Goal: Information Seeking & Learning: Learn about a topic

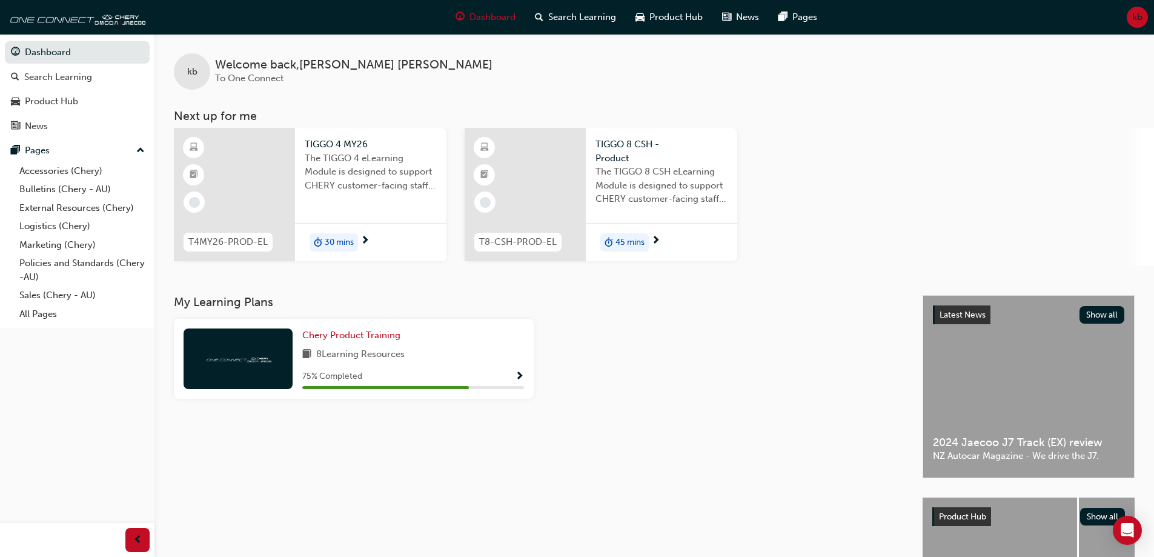
click at [467, 346] on div "Chery Product Training 8 Learning Resources 75 % Completed" at bounding box center [413, 358] width 222 height 61
click at [517, 374] on span "Show Progress" at bounding box center [519, 376] width 9 height 11
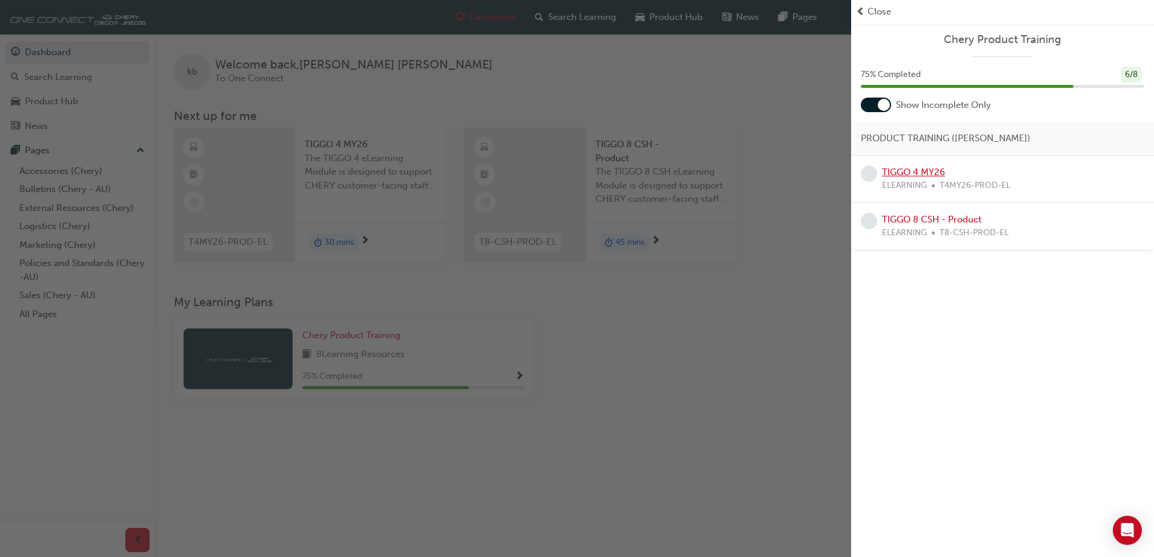
click at [902, 171] on link "TIGGO 4 MY26" at bounding box center [913, 172] width 63 height 11
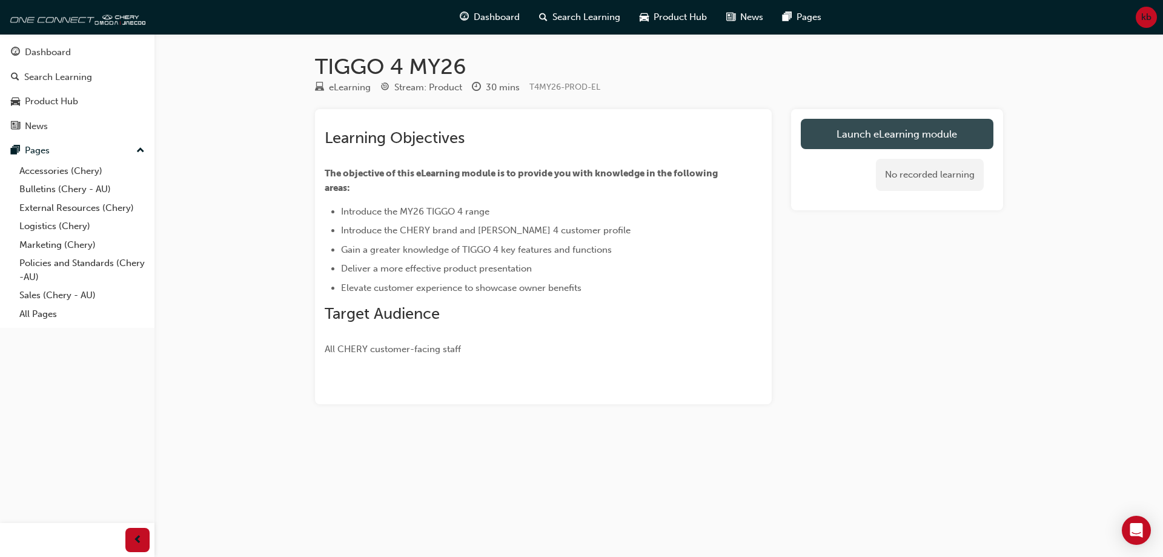
click at [917, 134] on link "Launch eLearning module" at bounding box center [897, 134] width 193 height 30
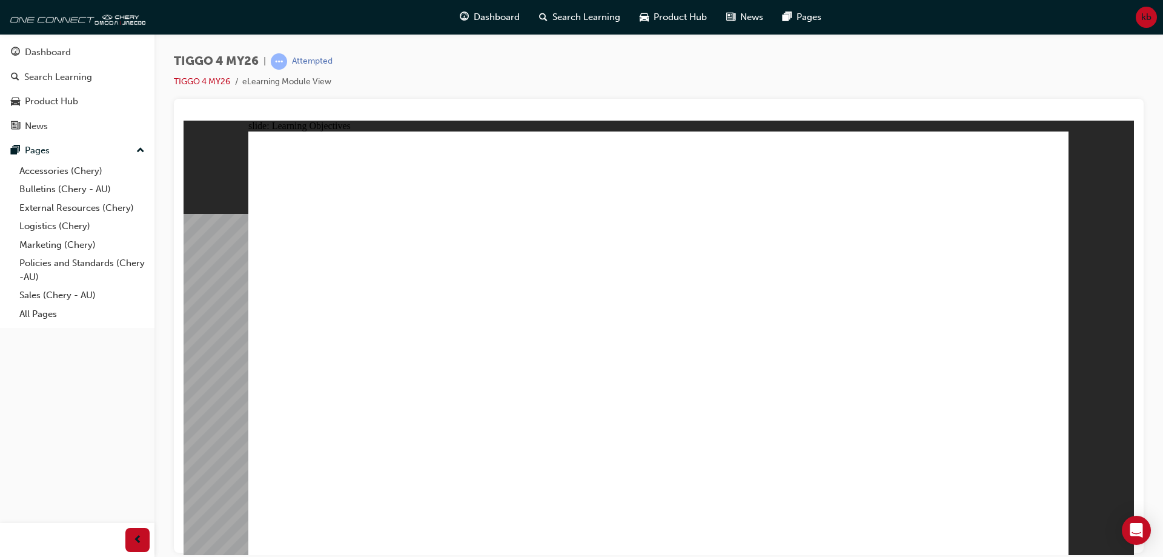
drag, startPoint x: 378, startPoint y: 43, endPoint x: 397, endPoint y: 96, distance: 56.7
click at [383, 64] on div "TIGGO 4 MY26 | Attempted TIGGO 4 MY26 eLearning Module View" at bounding box center [658, 280] width 1009 height 493
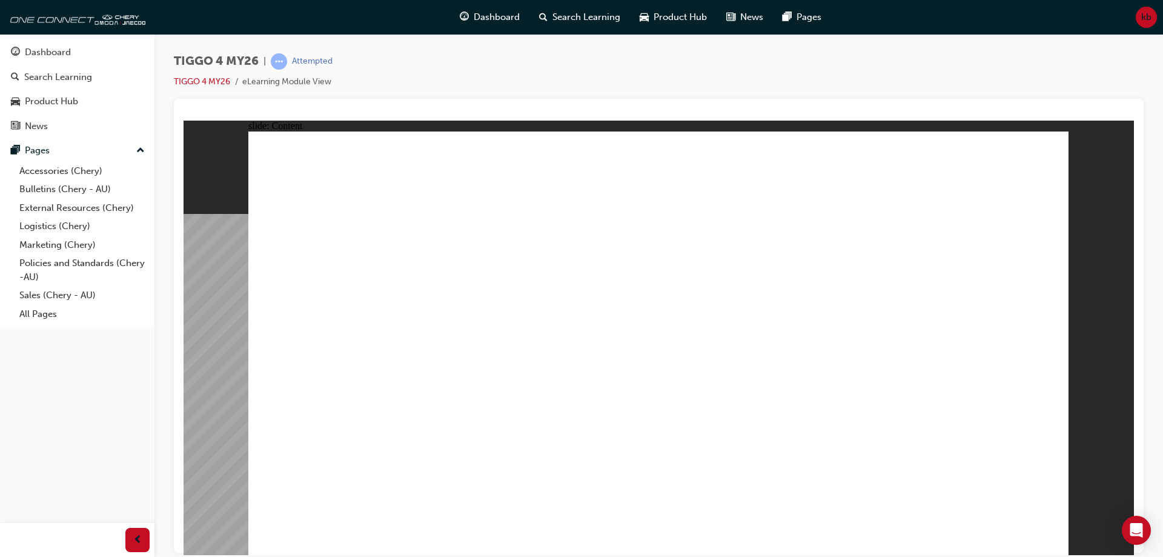
drag, startPoint x: 511, startPoint y: 323, endPoint x: 588, endPoint y: 345, distance: 80.7
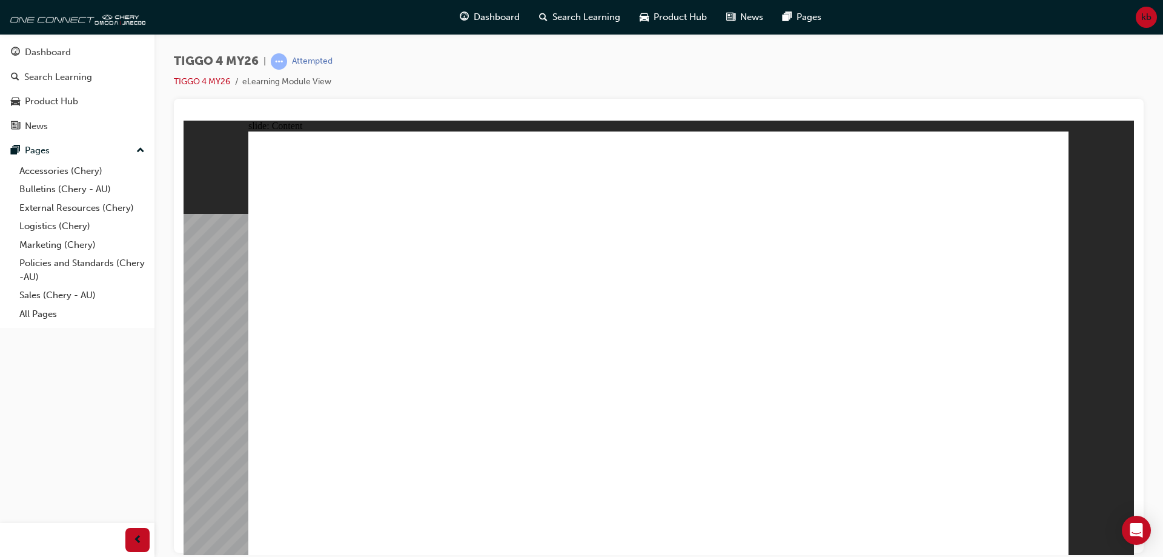
drag, startPoint x: 837, startPoint y: 331, endPoint x: 937, endPoint y: 336, distance: 99.5
drag, startPoint x: 970, startPoint y: 339, endPoint x: 1016, endPoint y: 390, distance: 68.2
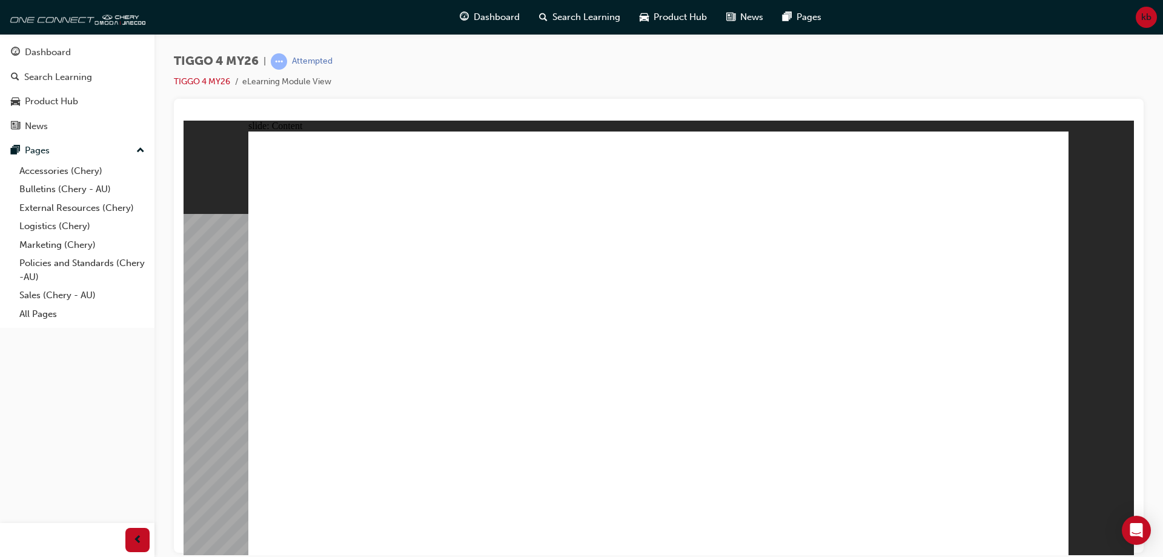
drag, startPoint x: 427, startPoint y: 302, endPoint x: 460, endPoint y: 297, distance: 33.1
drag, startPoint x: 519, startPoint y: 296, endPoint x: 523, endPoint y: 316, distance: 21.2
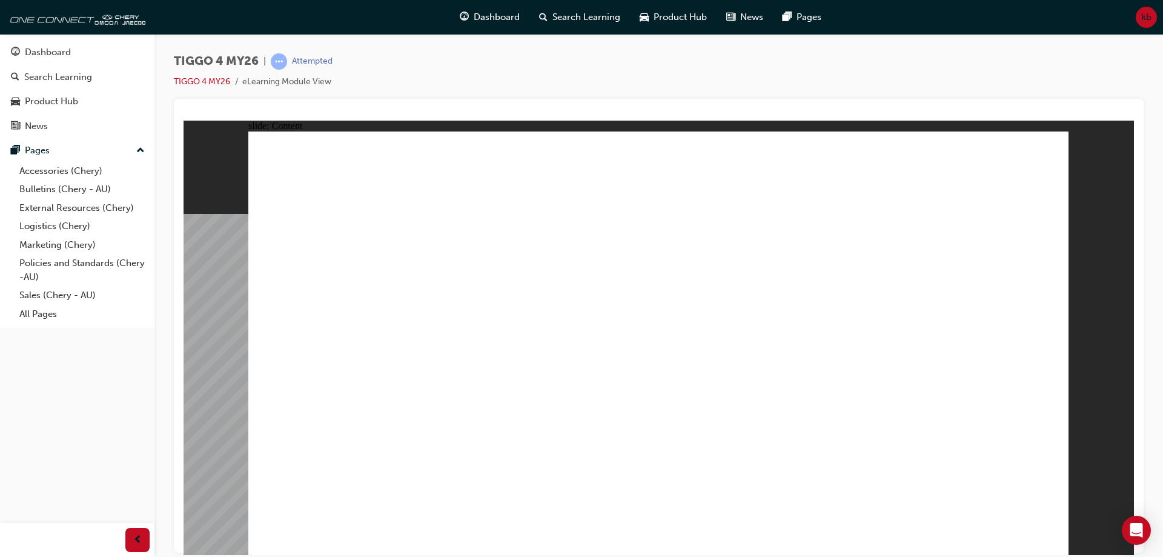
drag, startPoint x: 824, startPoint y: 393, endPoint x: 835, endPoint y: 417, distance: 26.3
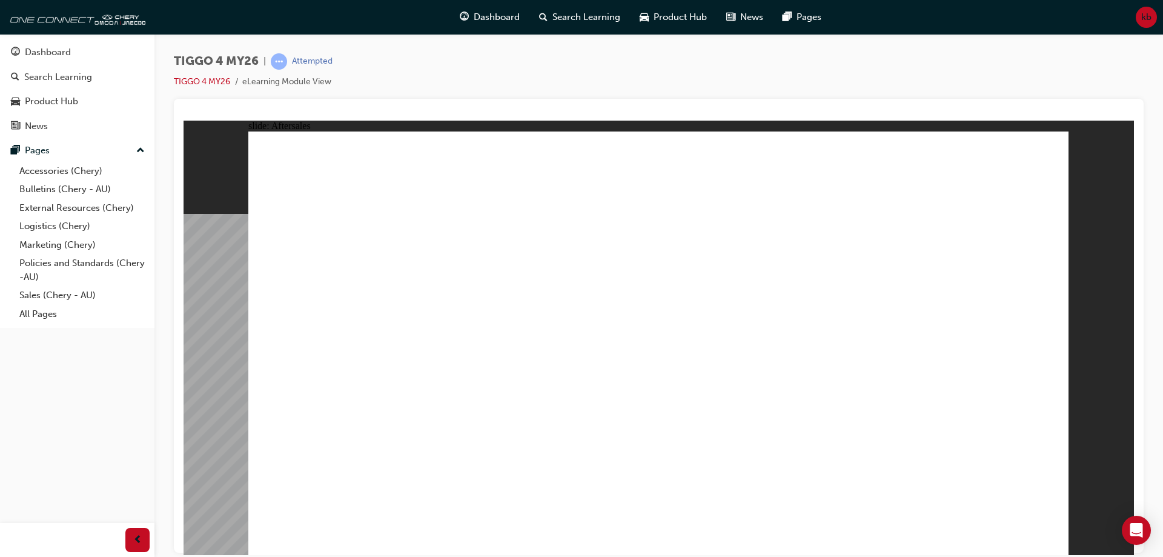
drag, startPoint x: 558, startPoint y: 391, endPoint x: 664, endPoint y: 392, distance: 106.0
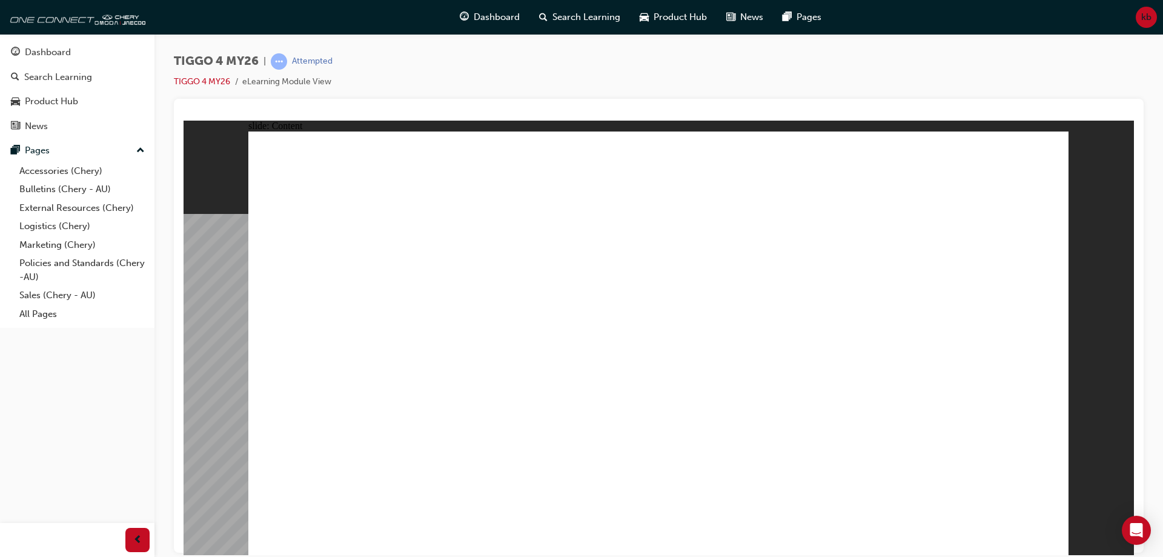
drag, startPoint x: 664, startPoint y: 392, endPoint x: 677, endPoint y: 395, distance: 13.7
drag, startPoint x: 683, startPoint y: 396, endPoint x: 792, endPoint y: 411, distance: 110.7
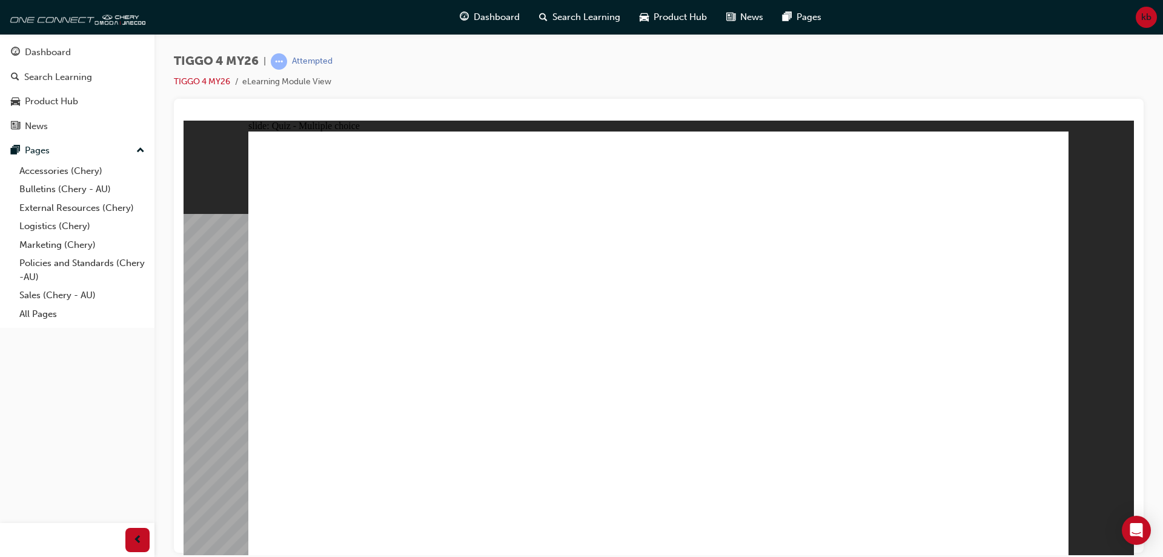
radio input "true"
drag, startPoint x: 500, startPoint y: 274, endPoint x: 507, endPoint y: 288, distance: 15.7
drag, startPoint x: 488, startPoint y: 271, endPoint x: 481, endPoint y: 442, distance: 170.4
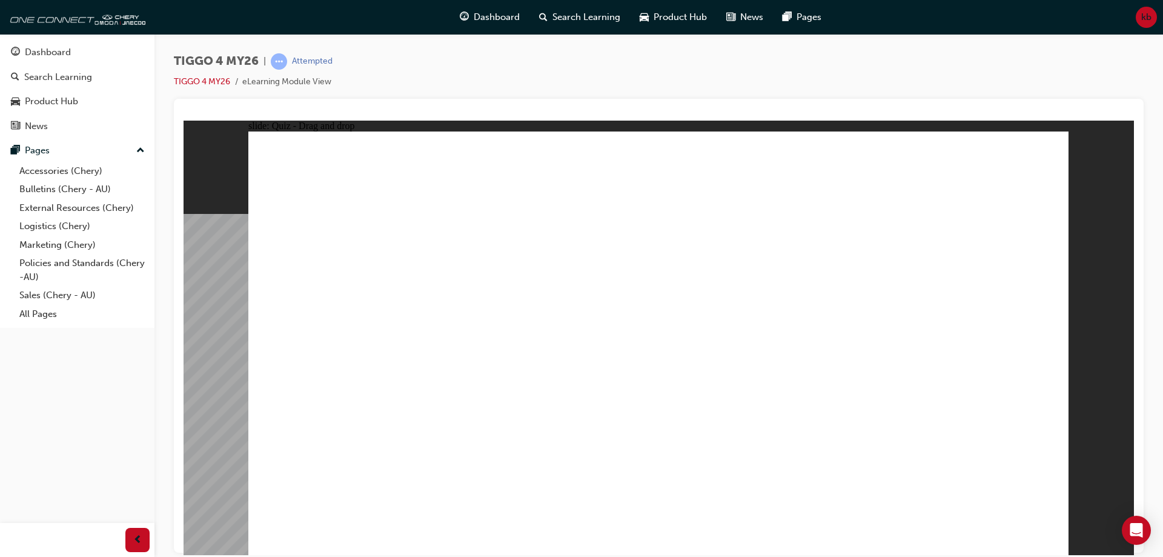
drag, startPoint x: 666, startPoint y: 271, endPoint x: 831, endPoint y: 435, distance: 232.2
drag, startPoint x: 800, startPoint y: 276, endPoint x: 639, endPoint y: 438, distance: 229.2
drag, startPoint x: 961, startPoint y: 270, endPoint x: 942, endPoint y: 413, distance: 144.2
drag, startPoint x: 353, startPoint y: 280, endPoint x: 434, endPoint y: 317, distance: 89.7
drag, startPoint x: 649, startPoint y: 441, endPoint x: 329, endPoint y: 402, distance: 322.2
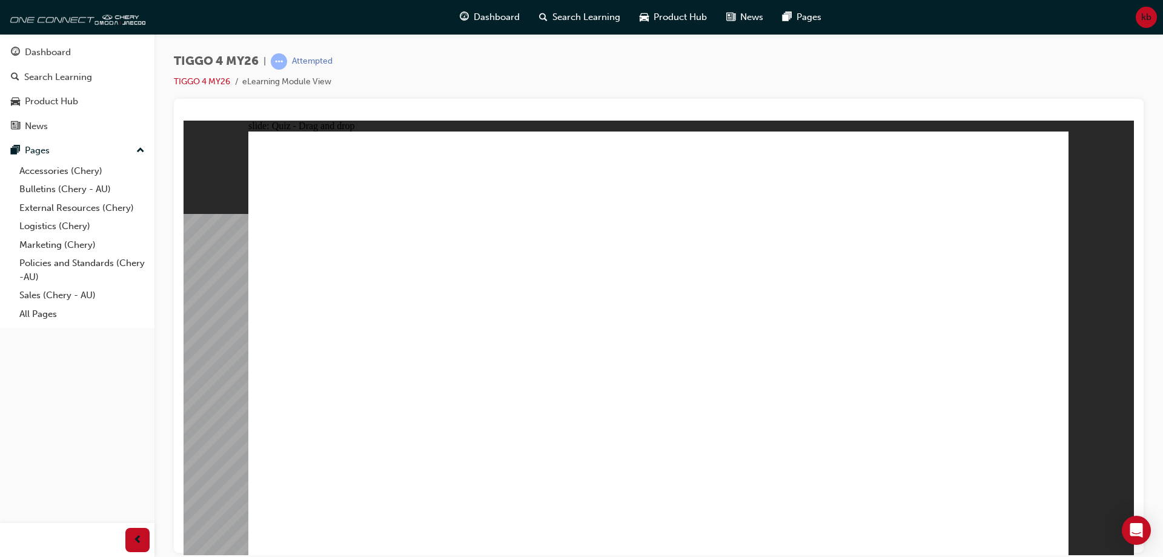
drag, startPoint x: 365, startPoint y: 268, endPoint x: 679, endPoint y: 436, distance: 355.6
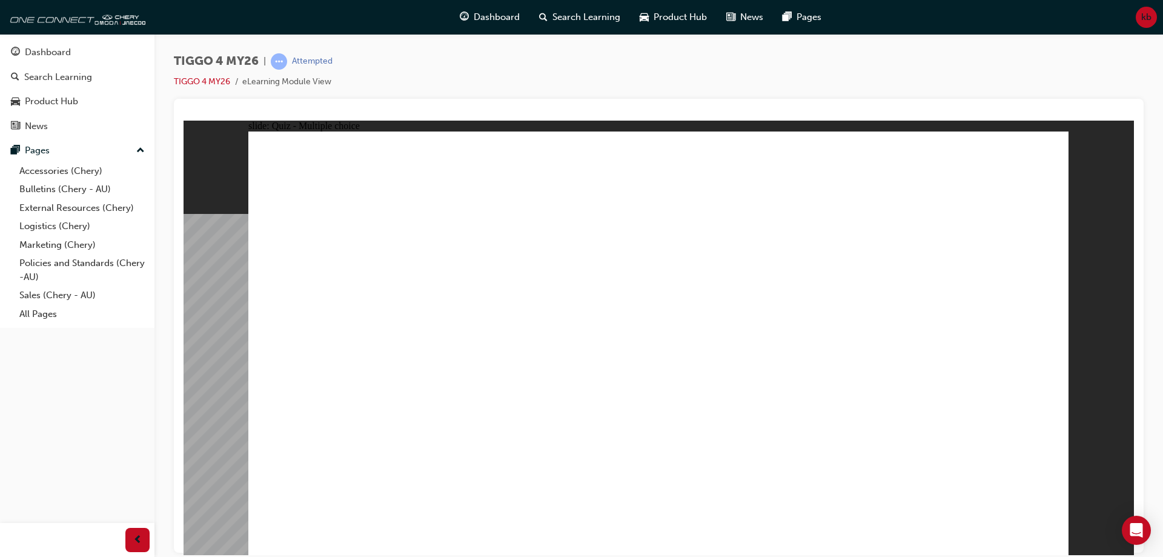
radio input "false"
radio input "true"
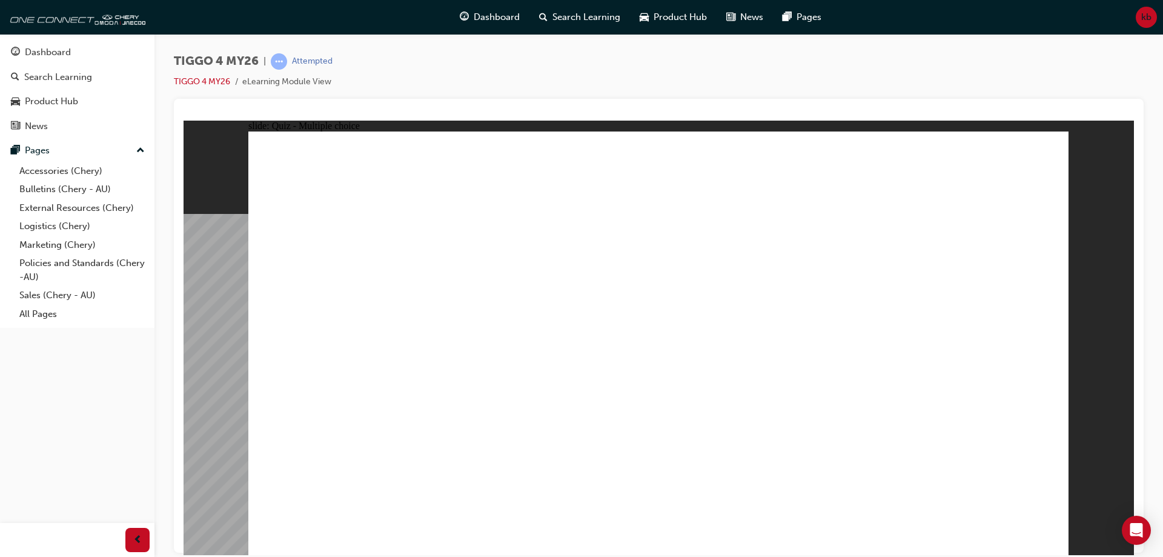
radio input "true"
drag, startPoint x: 360, startPoint y: 397, endPoint x: 754, endPoint y: 254, distance: 419.1
drag, startPoint x: 565, startPoint y: 388, endPoint x: 943, endPoint y: 224, distance: 412.9
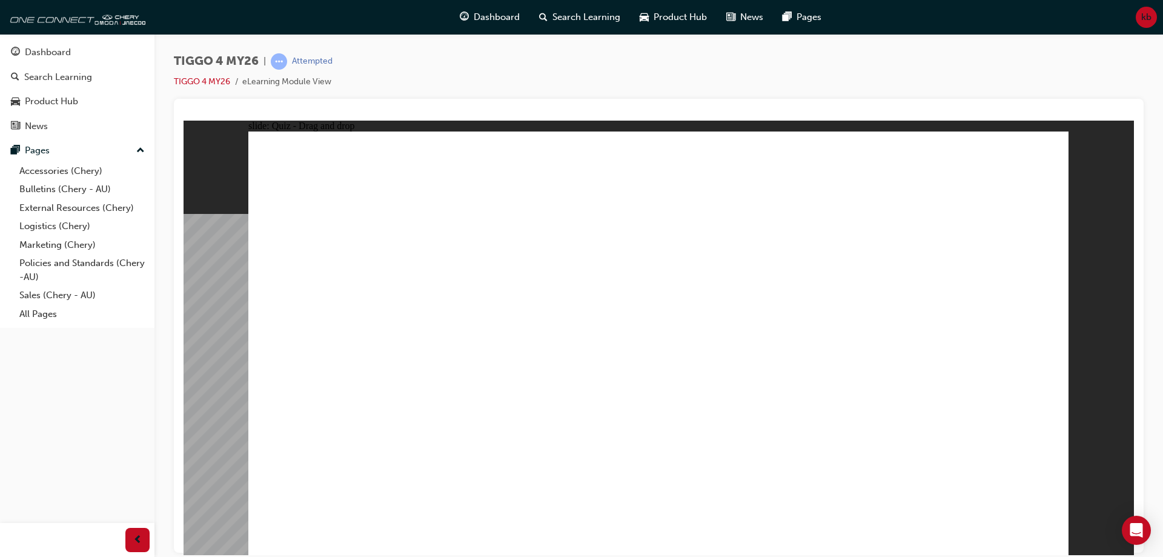
drag, startPoint x: 347, startPoint y: 355, endPoint x: 934, endPoint y: 291, distance: 589.9
drag, startPoint x: 346, startPoint y: 439, endPoint x: 912, endPoint y: 330, distance: 576.7
drag, startPoint x: 313, startPoint y: 309, endPoint x: 881, endPoint y: 351, distance: 569.8
drag, startPoint x: 489, startPoint y: 312, endPoint x: 701, endPoint y: 276, distance: 215.1
drag, startPoint x: 563, startPoint y: 342, endPoint x: 802, endPoint y: 322, distance: 239.5
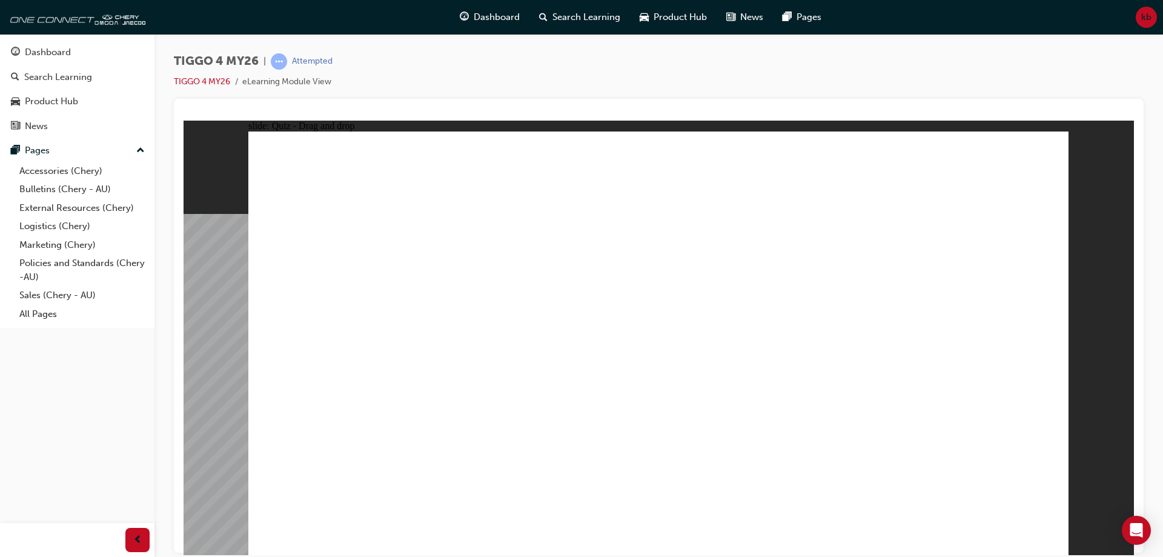
drag, startPoint x: 724, startPoint y: 308, endPoint x: 735, endPoint y: 313, distance: 11.9
radio input "true"
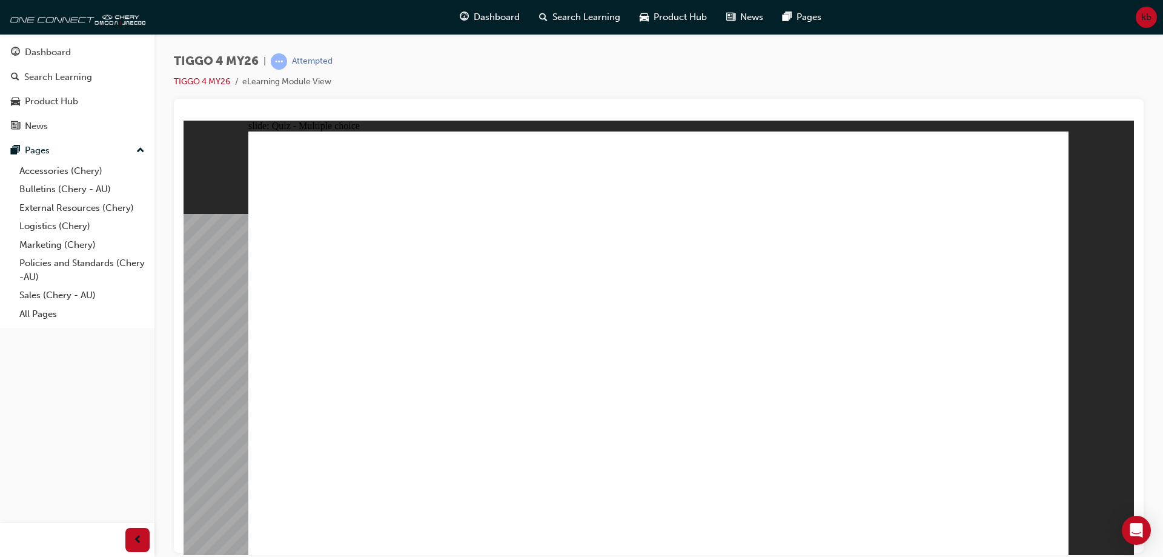
radio input "true"
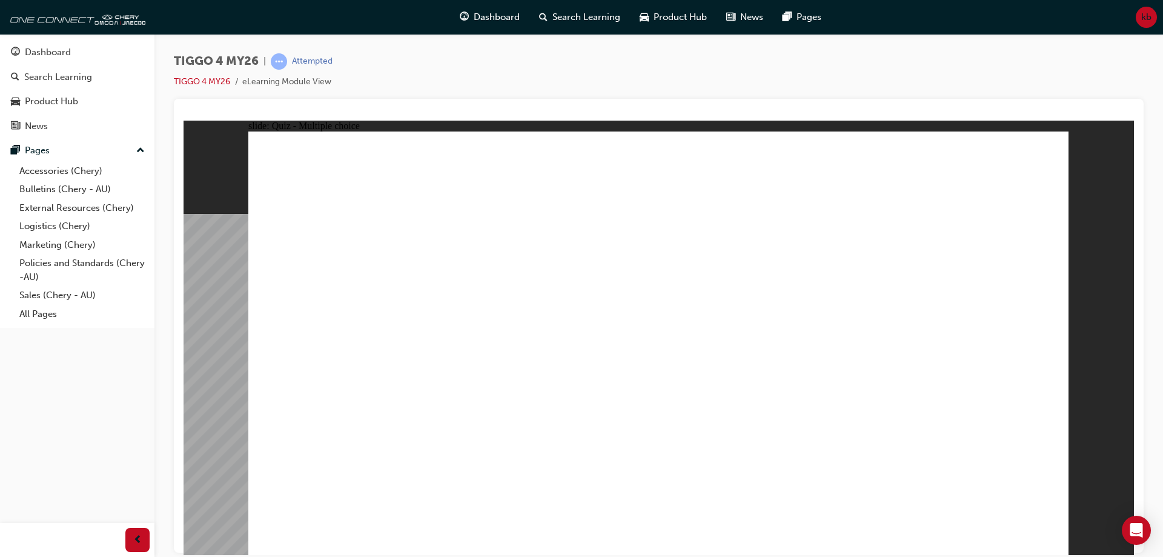
radio input "true"
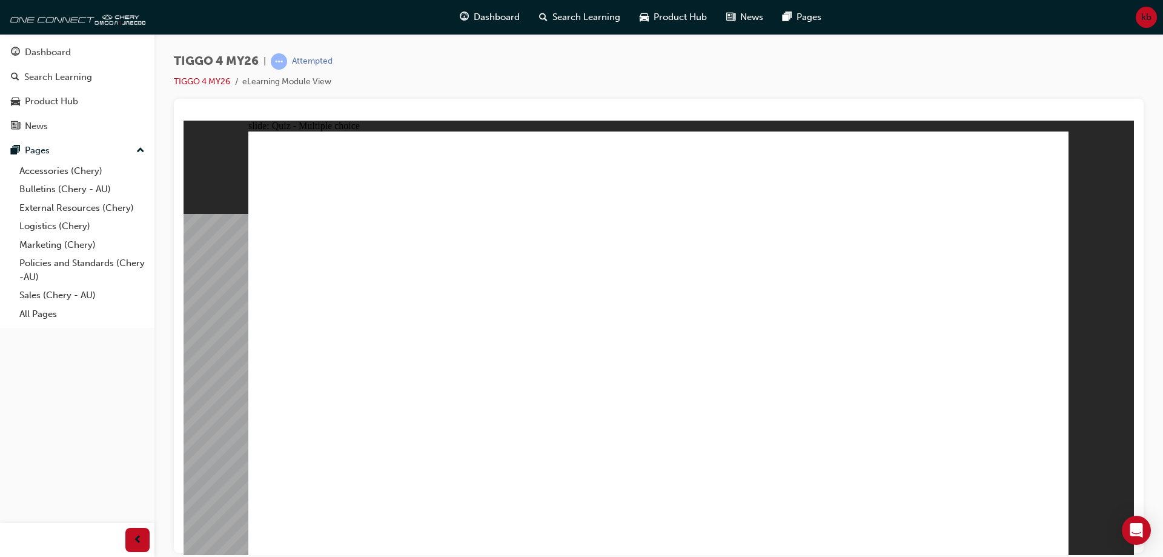
radio input "true"
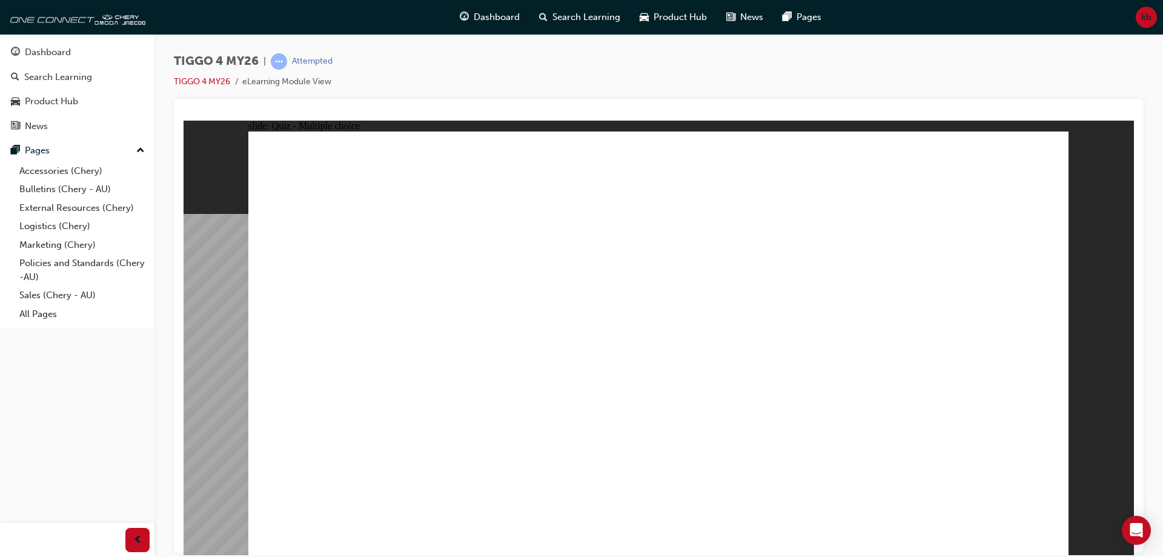
radio input "true"
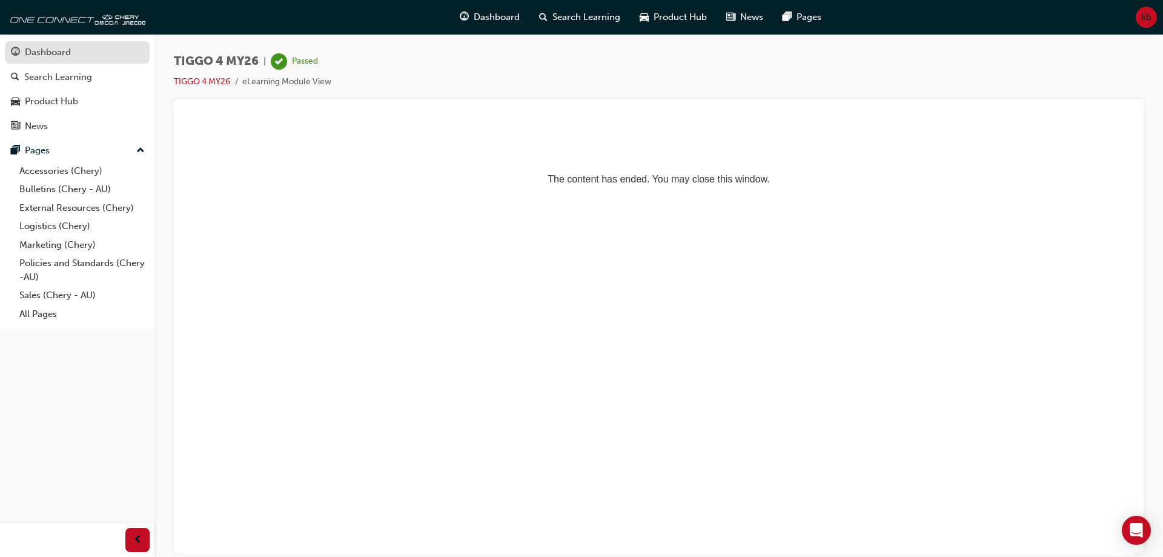
click at [61, 56] on div "Dashboard" at bounding box center [48, 52] width 46 height 14
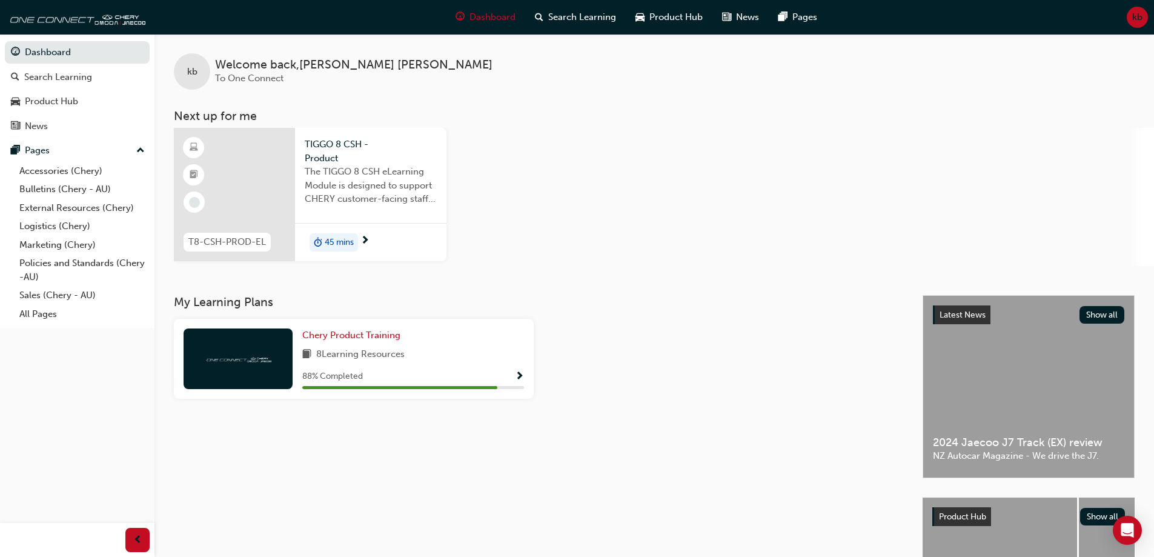
click at [340, 385] on div "88 % Completed" at bounding box center [413, 379] width 222 height 21
click at [300, 183] on div "TIGGO 8 CSH - Product The TIGGO 8 CSH eLearning Module is designed to support C…" at bounding box center [370, 175] width 151 height 95
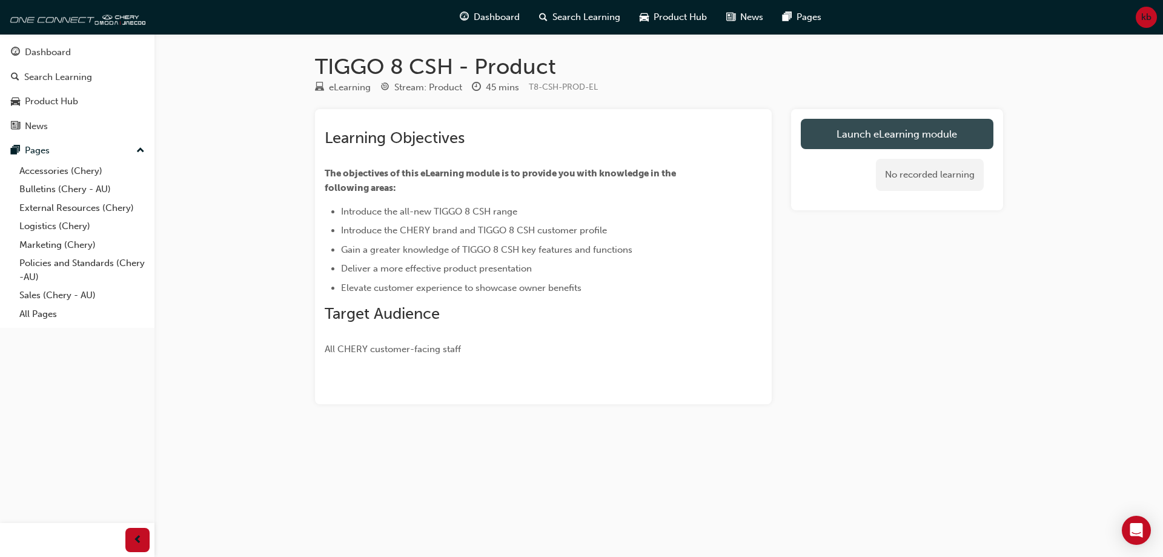
click at [865, 127] on link "Launch eLearning module" at bounding box center [897, 134] width 193 height 30
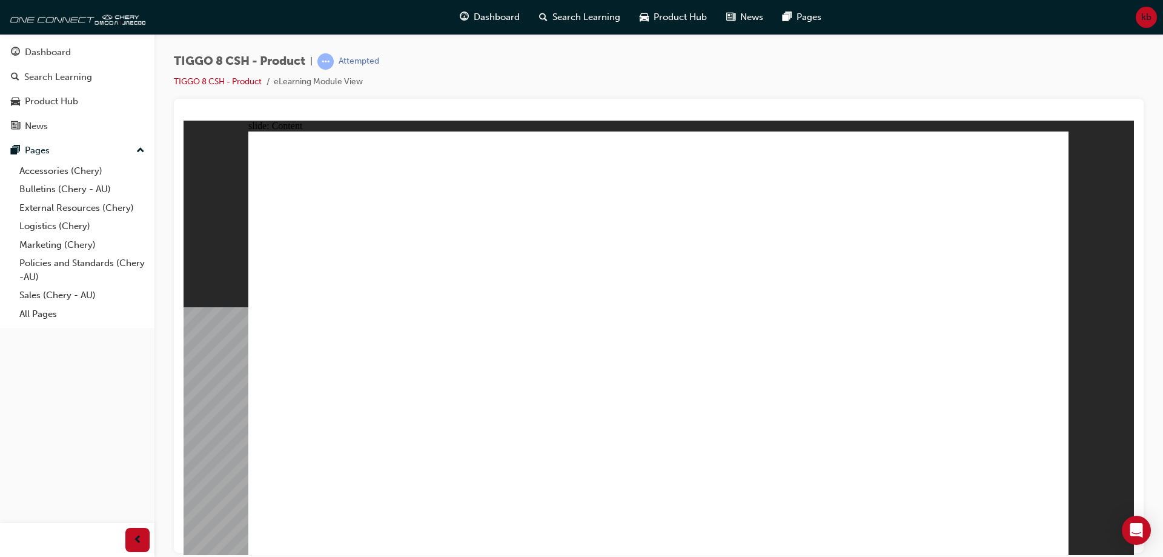
drag, startPoint x: 769, startPoint y: 264, endPoint x: 768, endPoint y: 256, distance: 7.4
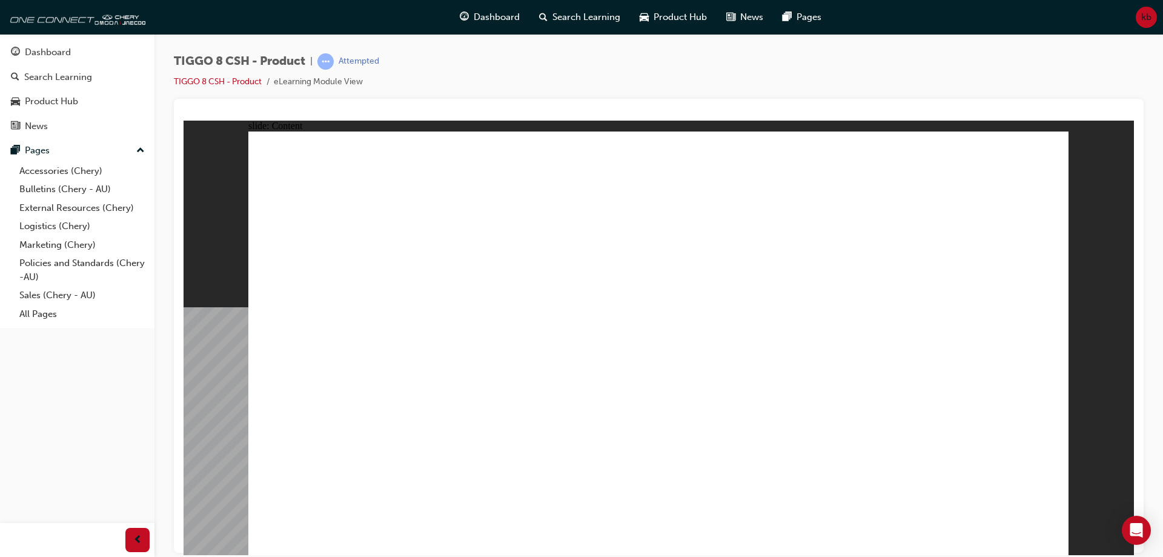
drag, startPoint x: 1033, startPoint y: 539, endPoint x: 1046, endPoint y: 537, distance: 13.0
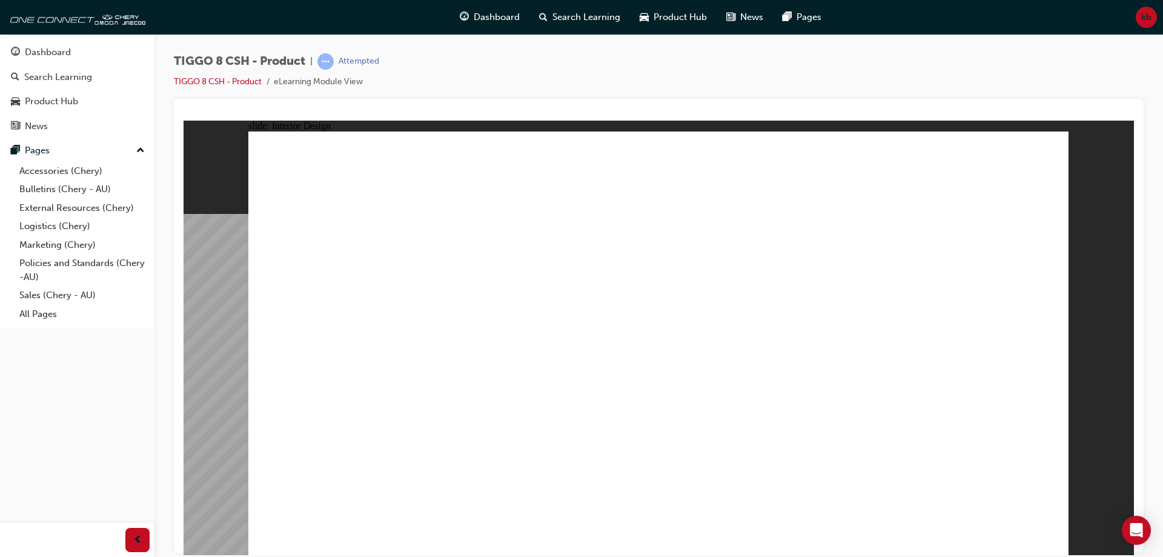
drag, startPoint x: 671, startPoint y: 366, endPoint x: 665, endPoint y: 362, distance: 6.9
drag, startPoint x: 655, startPoint y: 359, endPoint x: 606, endPoint y: 345, distance: 50.8
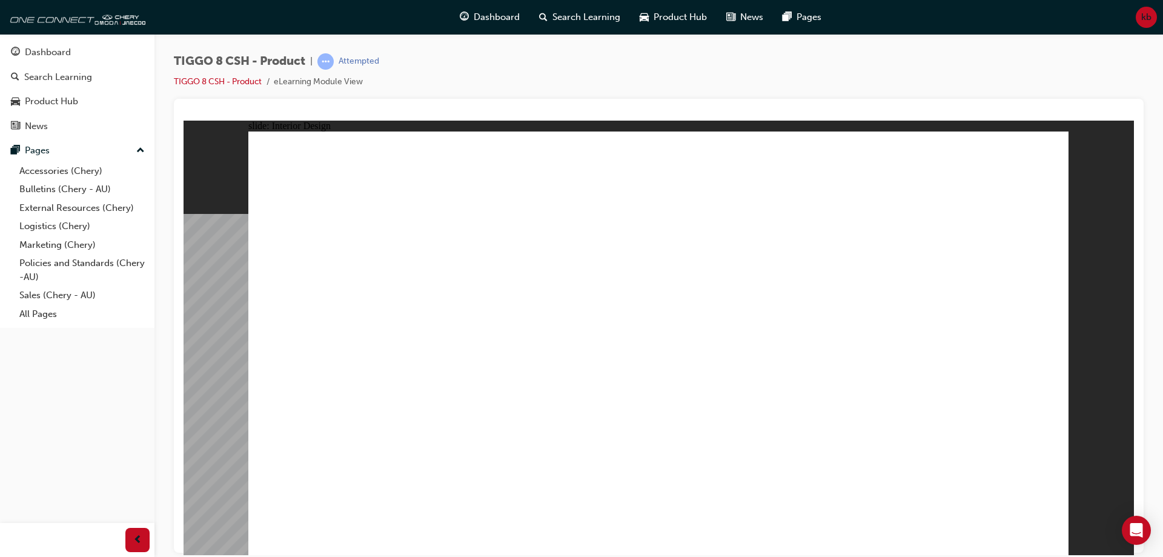
drag, startPoint x: 593, startPoint y: 328, endPoint x: 486, endPoint y: 313, distance: 108.2
drag, startPoint x: 450, startPoint y: 348, endPoint x: 591, endPoint y: 273, distance: 160.2
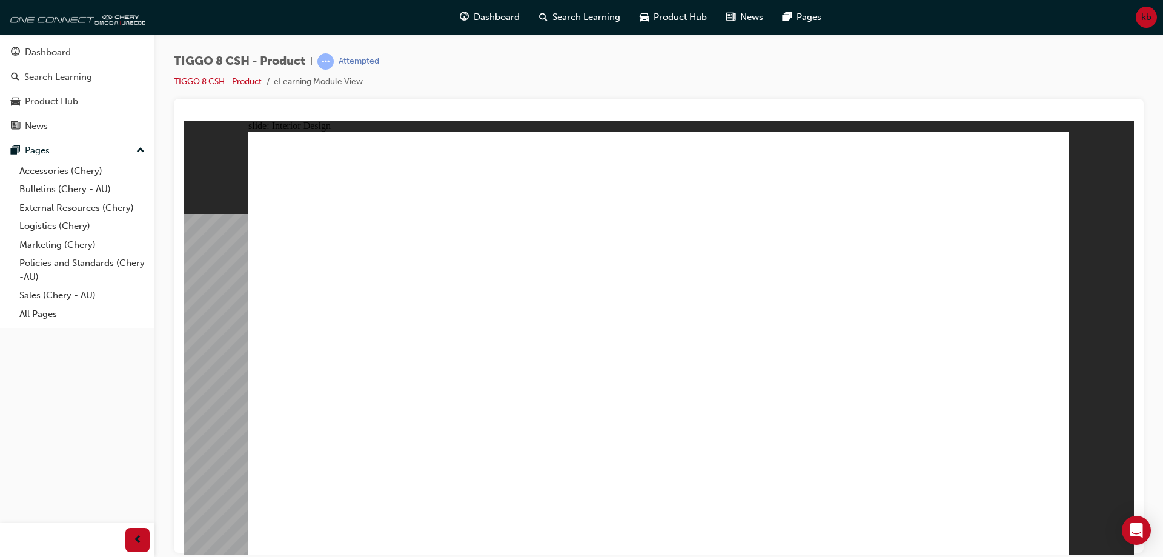
drag, startPoint x: 611, startPoint y: 268, endPoint x: 639, endPoint y: 260, distance: 28.2
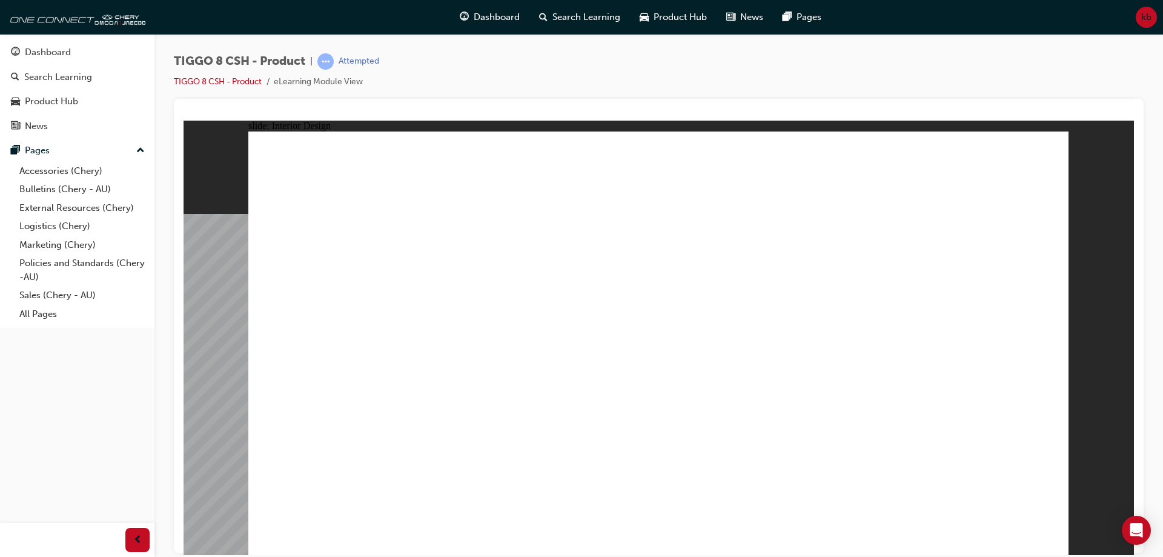
drag, startPoint x: 802, startPoint y: 342, endPoint x: 832, endPoint y: 350, distance: 30.7
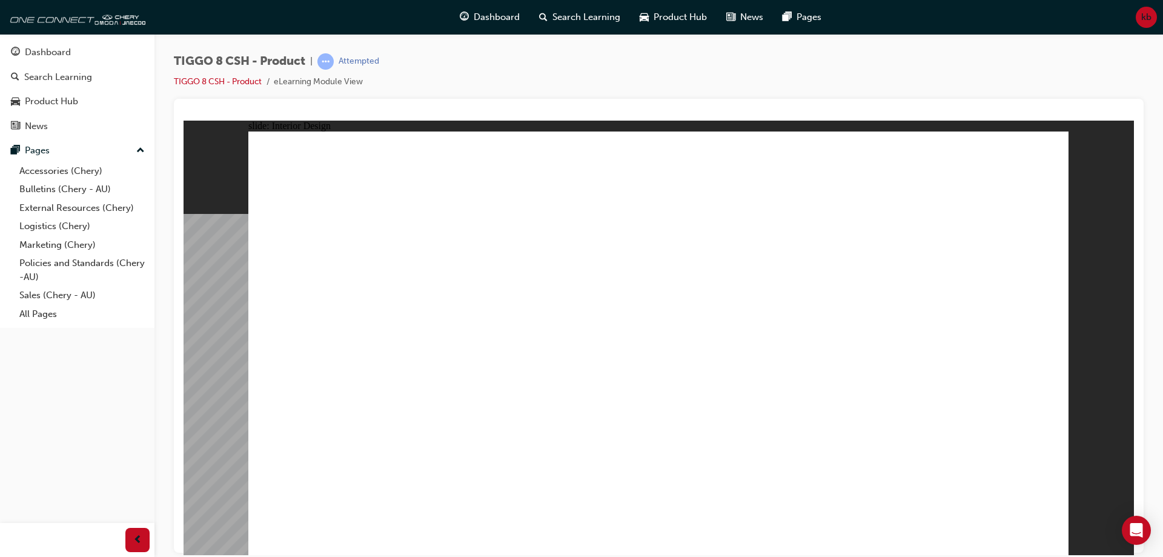
drag, startPoint x: 354, startPoint y: 450, endPoint x: 354, endPoint y: 426, distance: 23.6
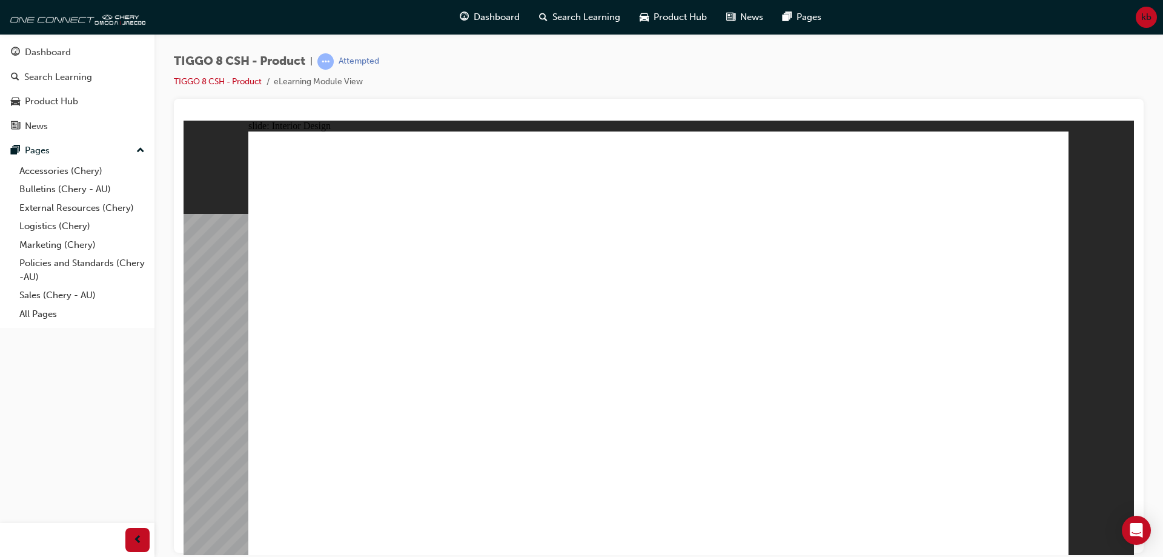
drag, startPoint x: 353, startPoint y: 378, endPoint x: 374, endPoint y: 376, distance: 21.3
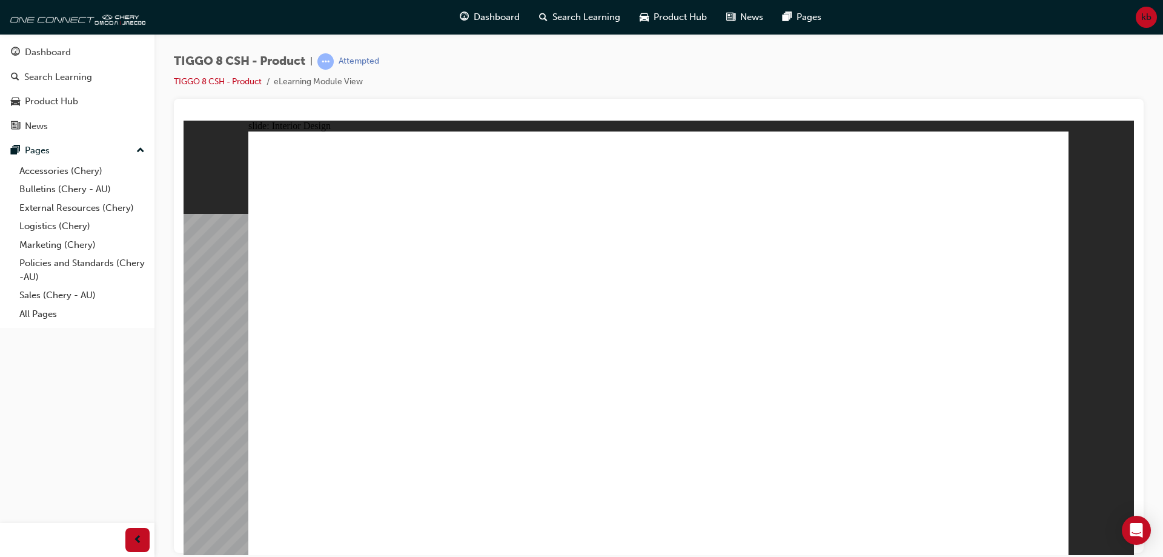
drag, startPoint x: 860, startPoint y: 408, endPoint x: 911, endPoint y: 420, distance: 52.9
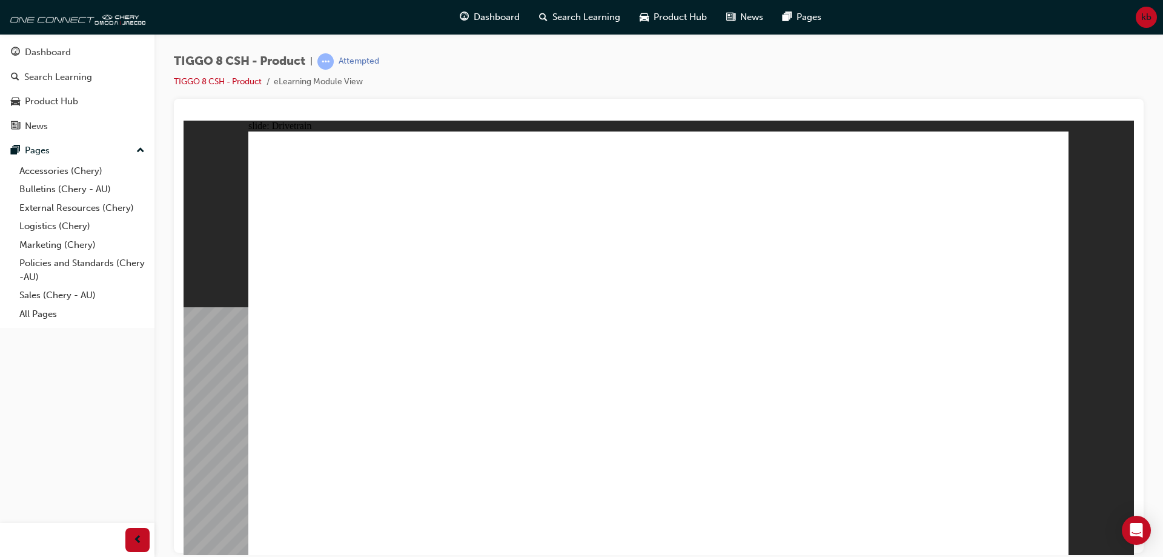
type input "24"
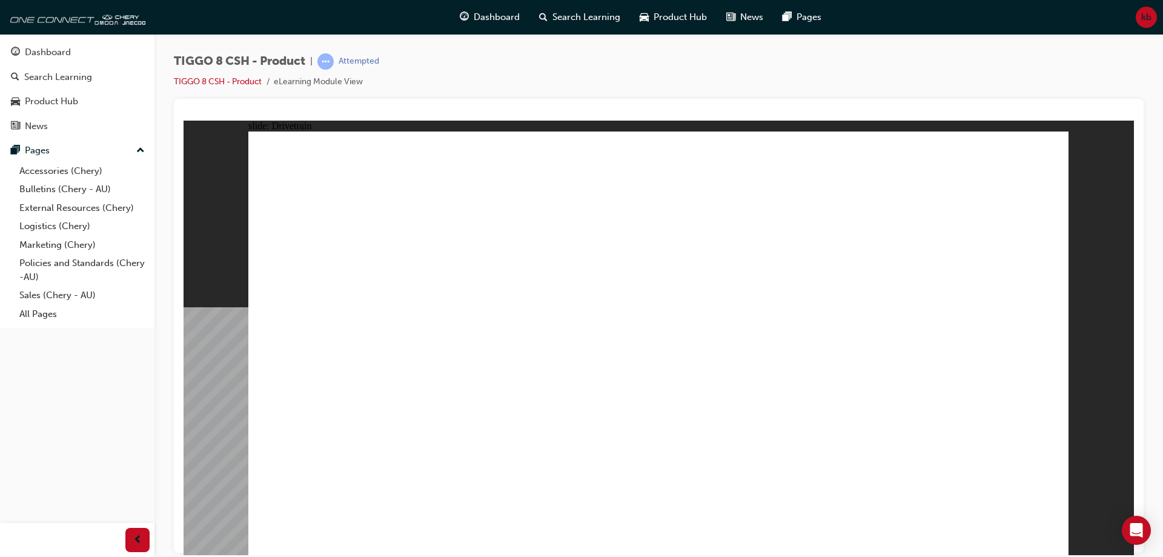
drag, startPoint x: 333, startPoint y: 332, endPoint x: 514, endPoint y: 333, distance: 181.7
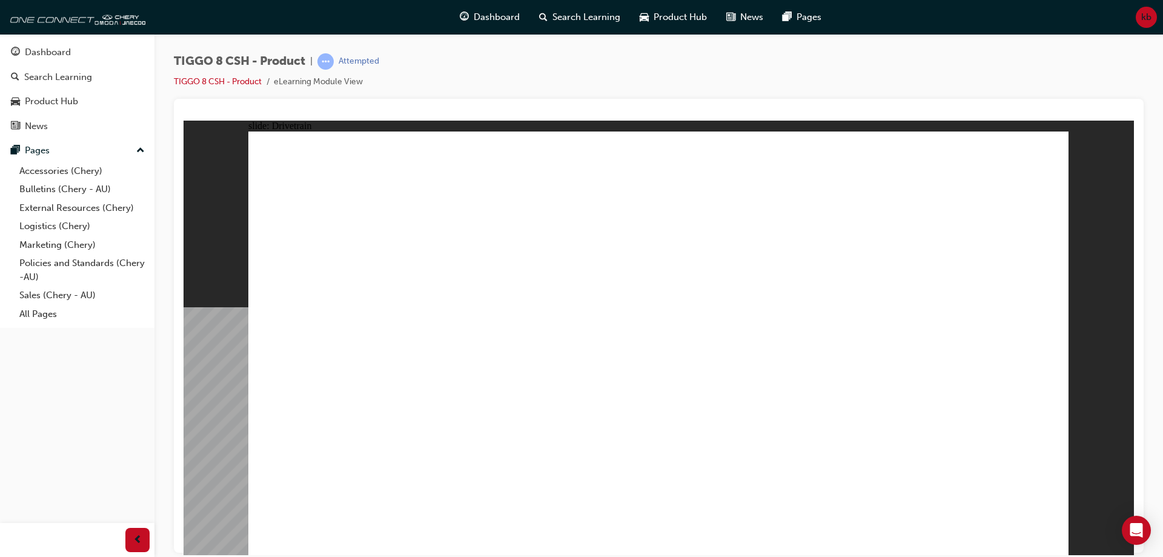
drag, startPoint x: 757, startPoint y: 453, endPoint x: 828, endPoint y: 452, distance: 70.3
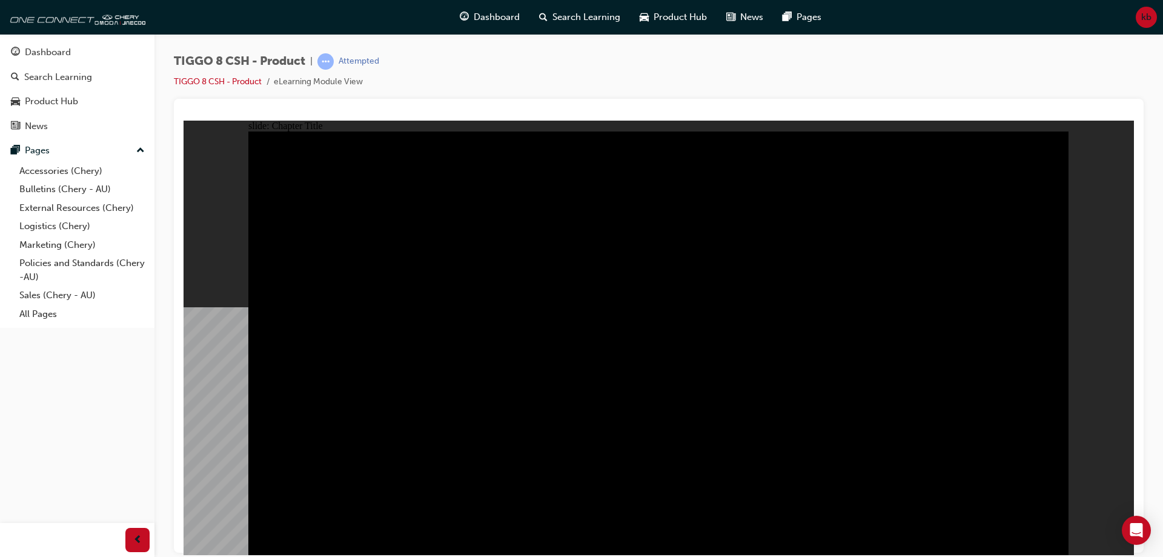
radio input "true"
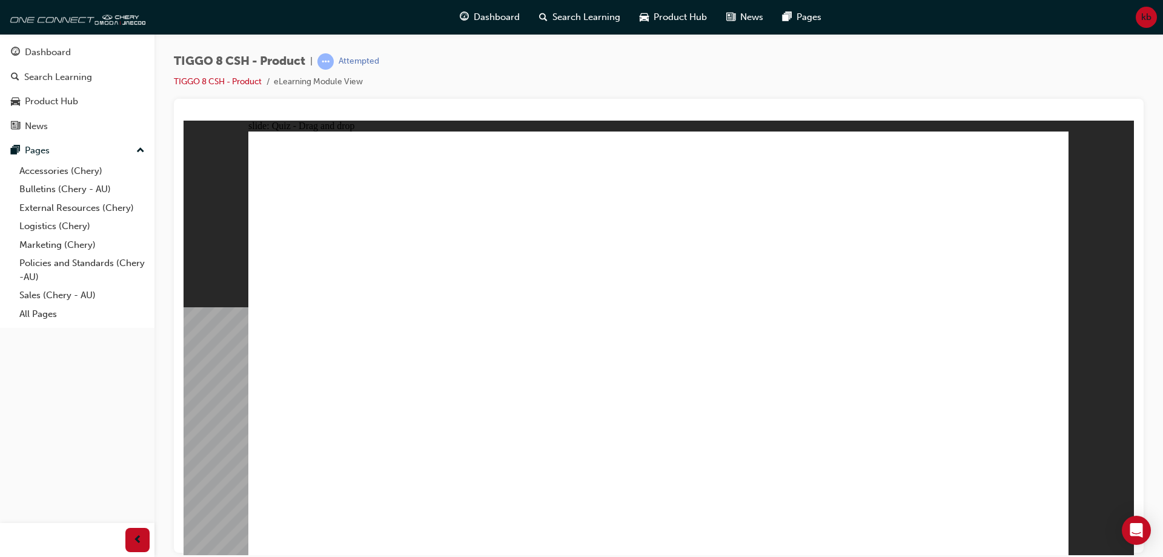
drag, startPoint x: 717, startPoint y: 255, endPoint x: 674, endPoint y: 357, distance: 110.5
drag, startPoint x: 642, startPoint y: 169, endPoint x: 827, endPoint y: 348, distance: 257.5
drag, startPoint x: 857, startPoint y: 259, endPoint x: 960, endPoint y: 357, distance: 142.7
drag, startPoint x: 978, startPoint y: 162, endPoint x: 349, endPoint y: 355, distance: 657.7
drag, startPoint x: 780, startPoint y: 186, endPoint x: 485, endPoint y: 370, distance: 347.8
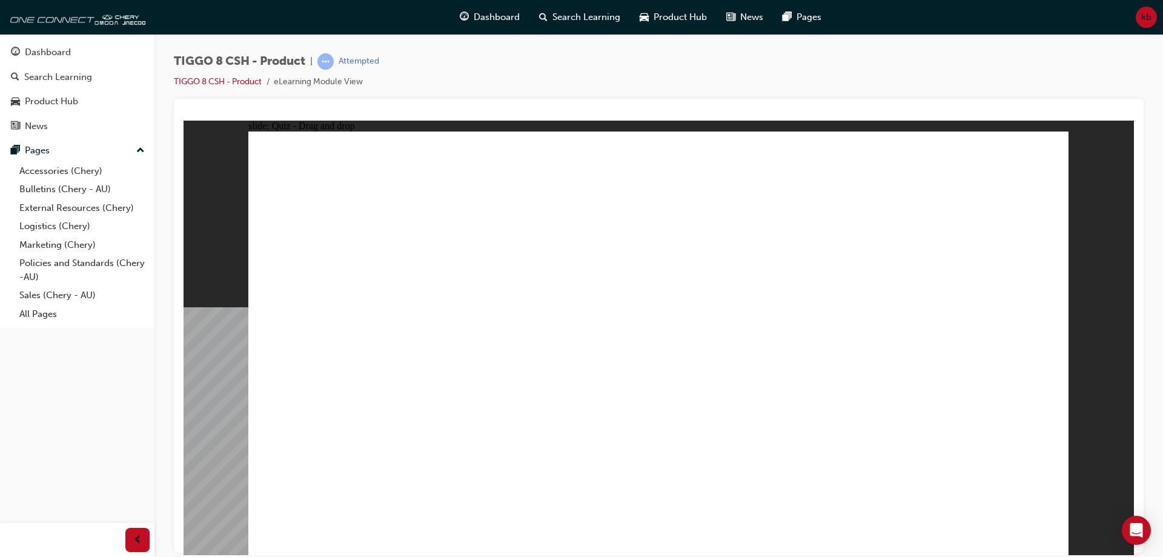
checkbox input "true"
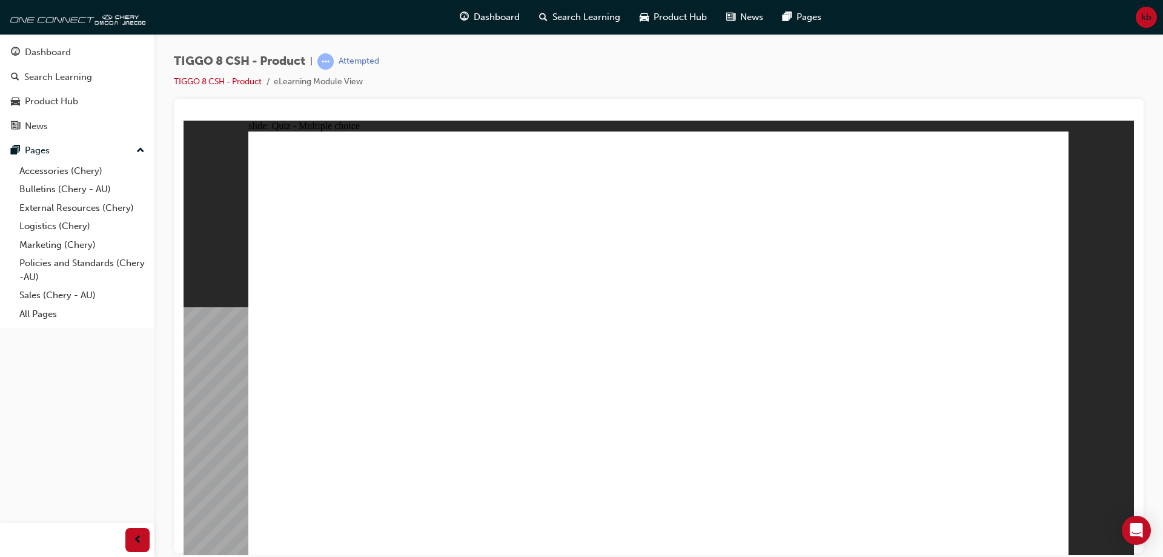
radio input "true"
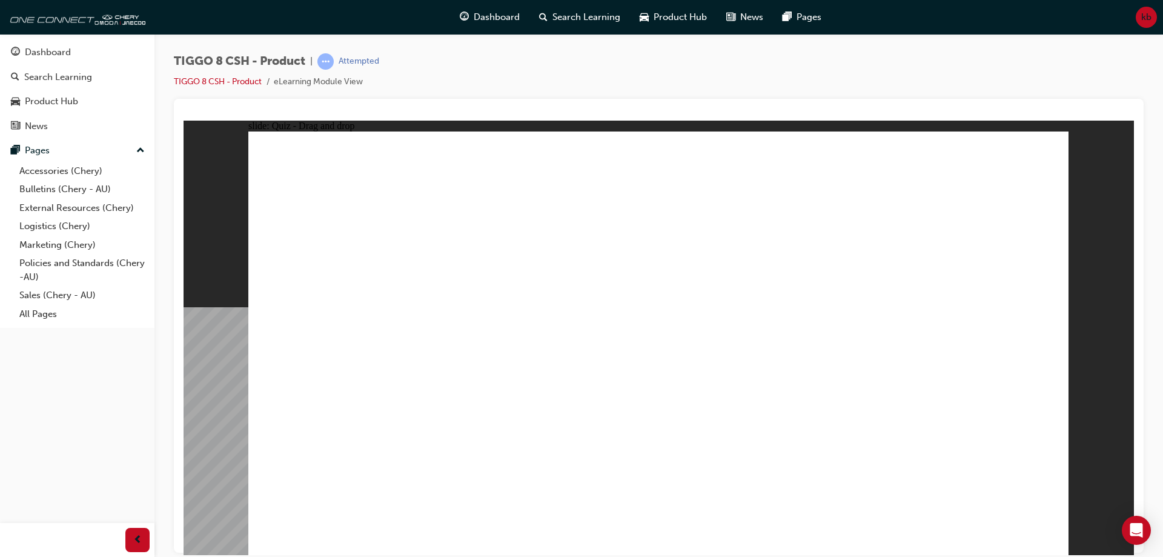
drag, startPoint x: 663, startPoint y: 177, endPoint x: 689, endPoint y: 377, distance: 201.7
drag, startPoint x: 798, startPoint y: 212, endPoint x: 722, endPoint y: 398, distance: 201.0
drag, startPoint x: 671, startPoint y: 206, endPoint x: 717, endPoint y: 433, distance: 231.3
drag, startPoint x: 826, startPoint y: 185, endPoint x: 845, endPoint y: 412, distance: 227.3
drag, startPoint x: 817, startPoint y: 233, endPoint x: 815, endPoint y: 459, distance: 226.0
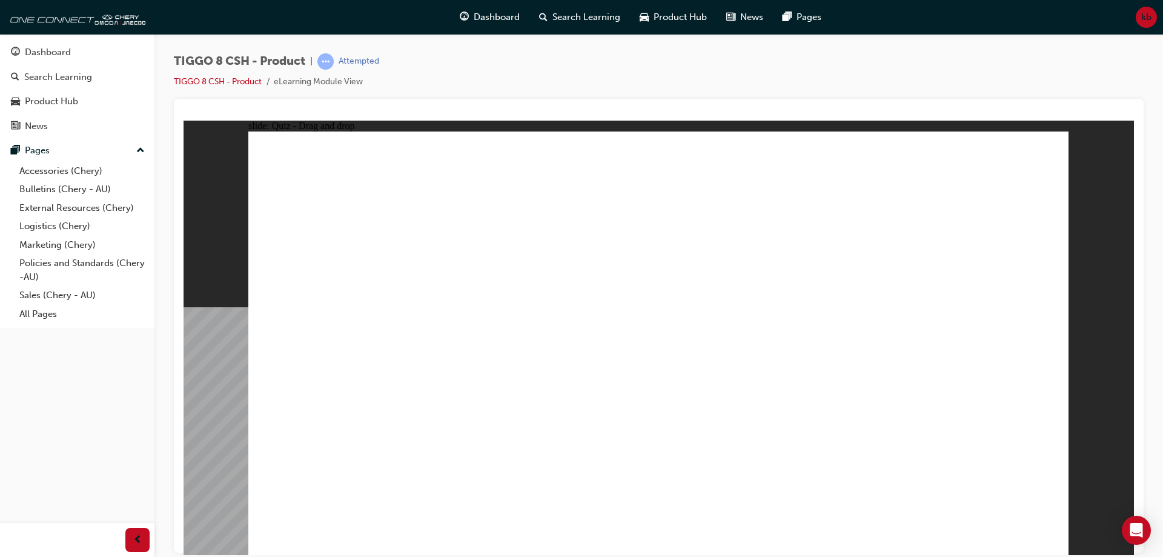
drag, startPoint x: 964, startPoint y: 177, endPoint x: 866, endPoint y: 428, distance: 268.8
drag, startPoint x: 950, startPoint y: 208, endPoint x: 847, endPoint y: 468, distance: 279.5
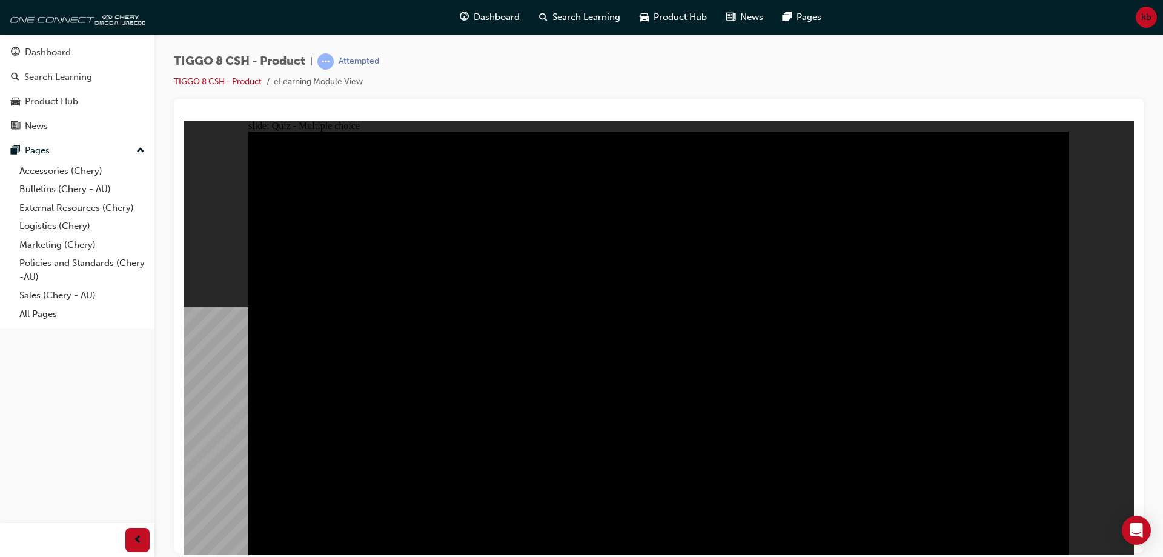
radio input "true"
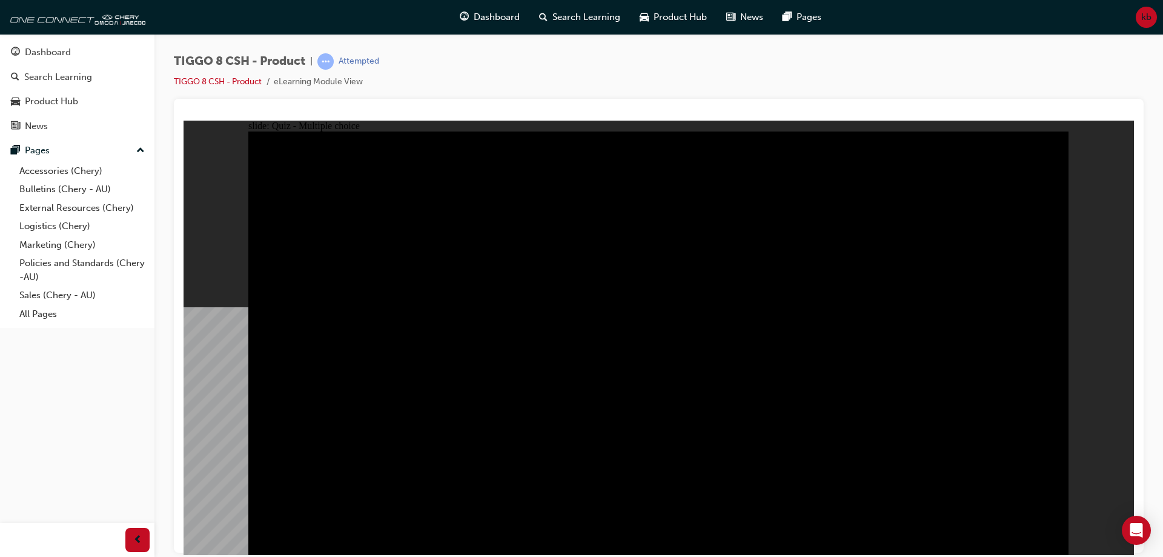
radio input "true"
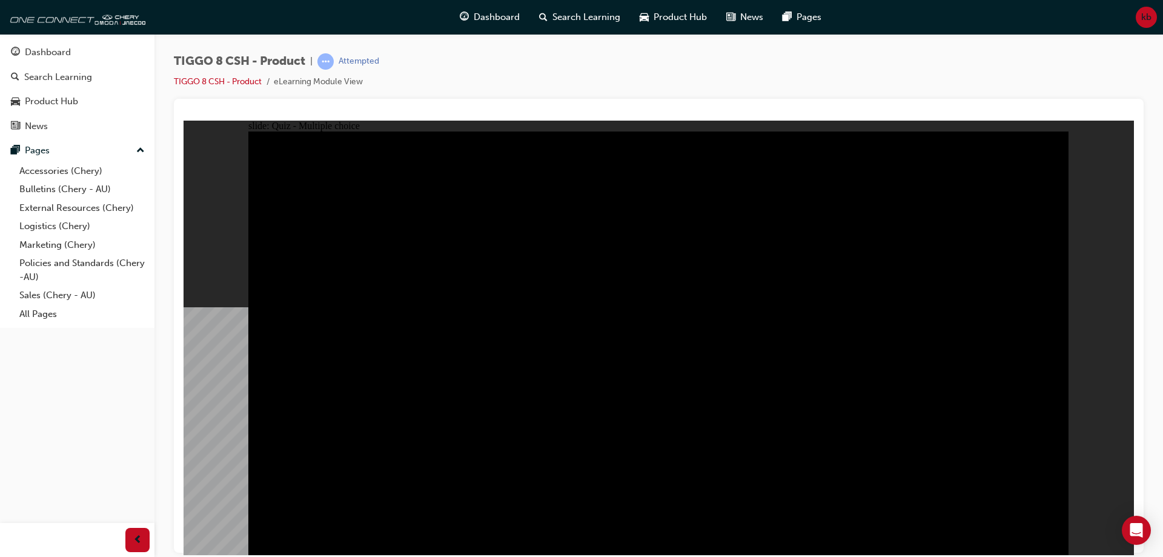
checkbox input "true"
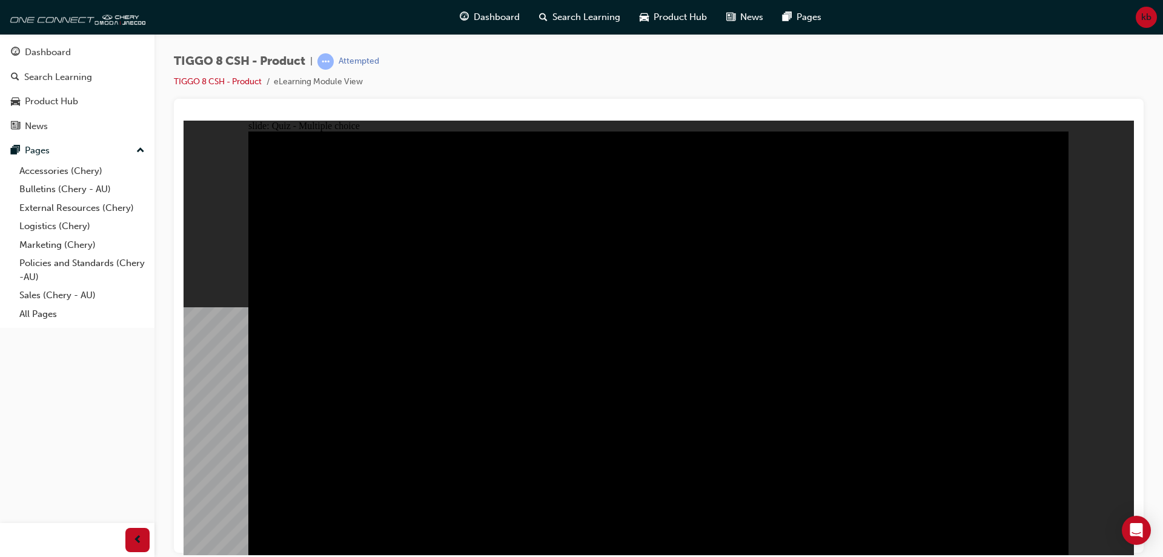
checkbox input "true"
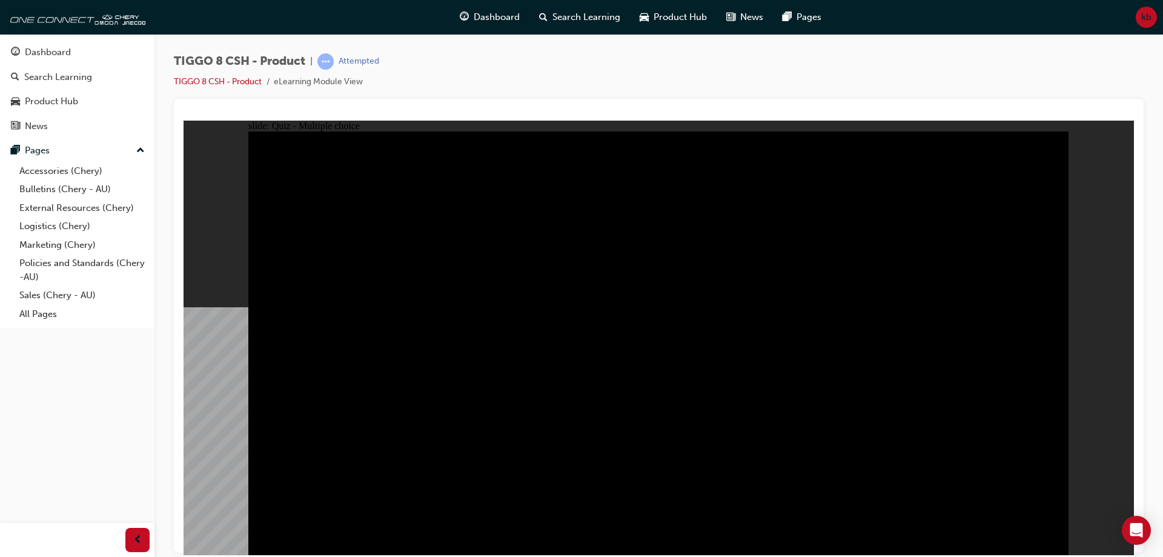
checkbox input "true"
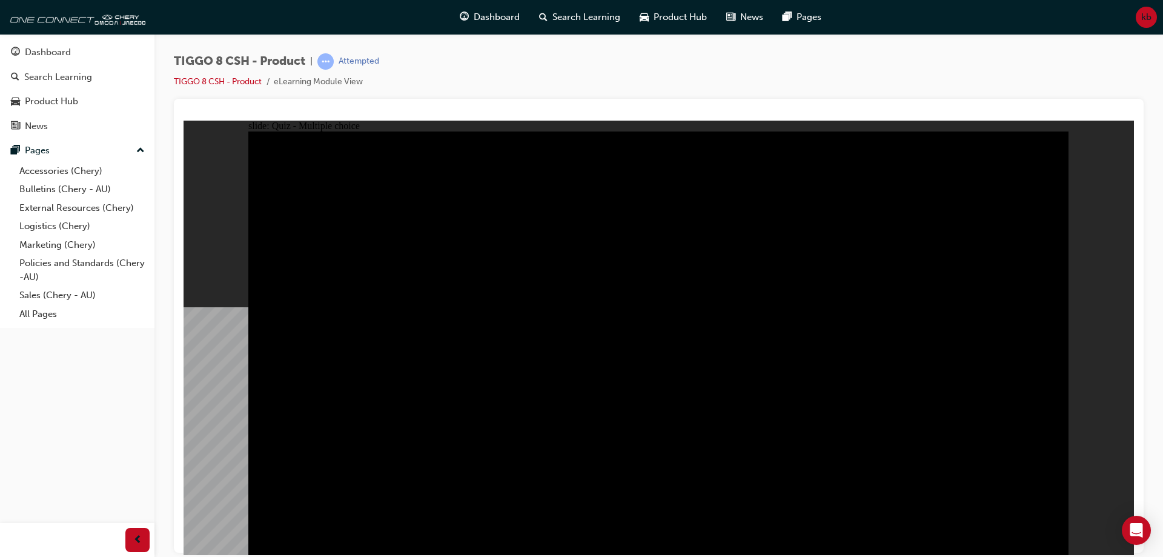
checkbox input "true"
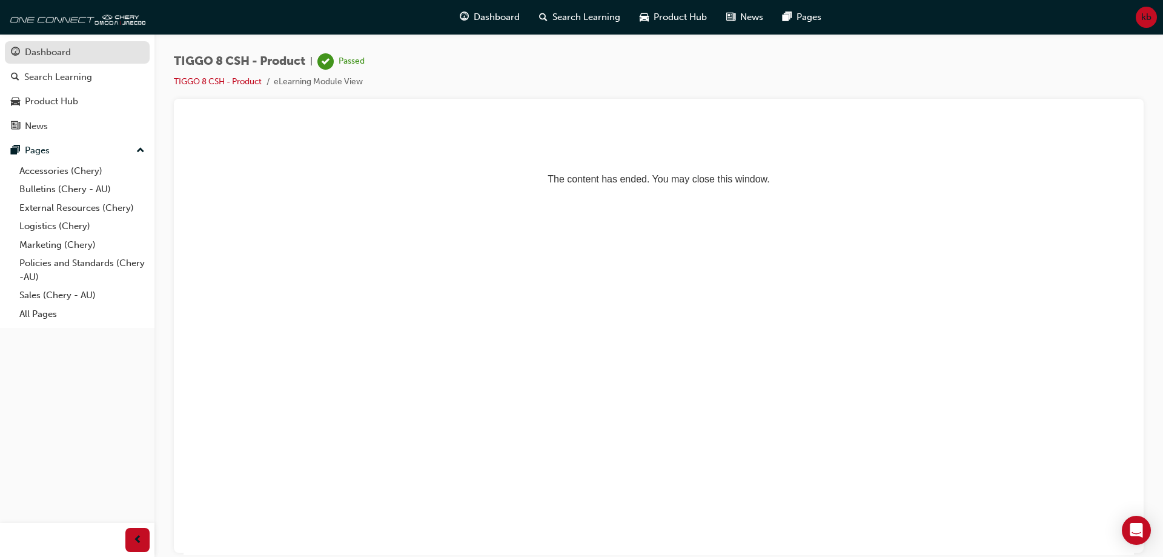
click at [86, 47] on div "Dashboard" at bounding box center [77, 52] width 133 height 15
